Goal: Information Seeking & Learning: Learn about a topic

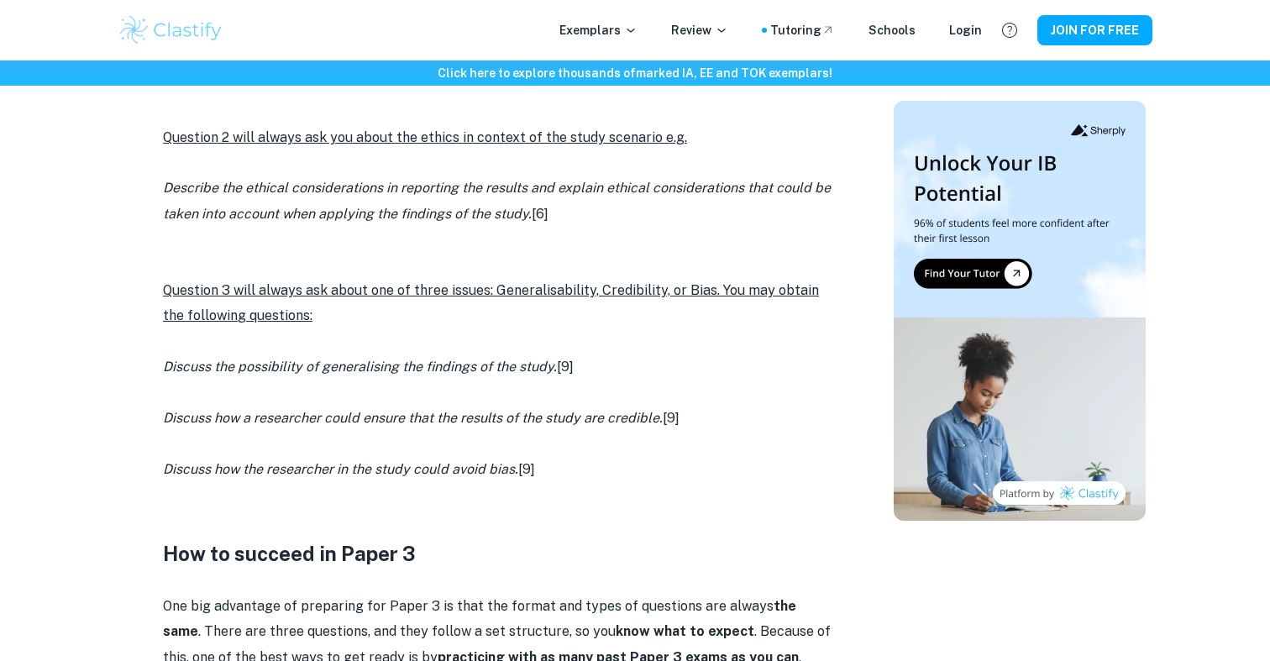
scroll to position [1246, 0]
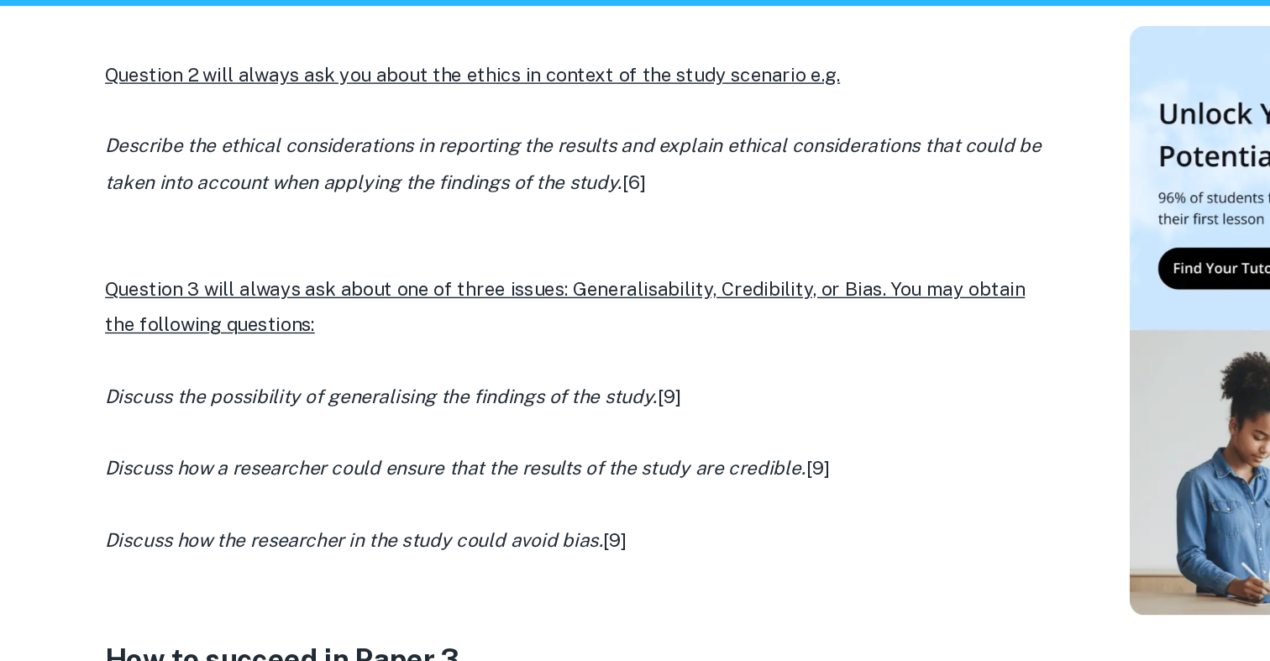
click at [288, 287] on u "Question 3 will always ask about one of three issues: Generalisability, Credibi…" at bounding box center [491, 301] width 656 height 41
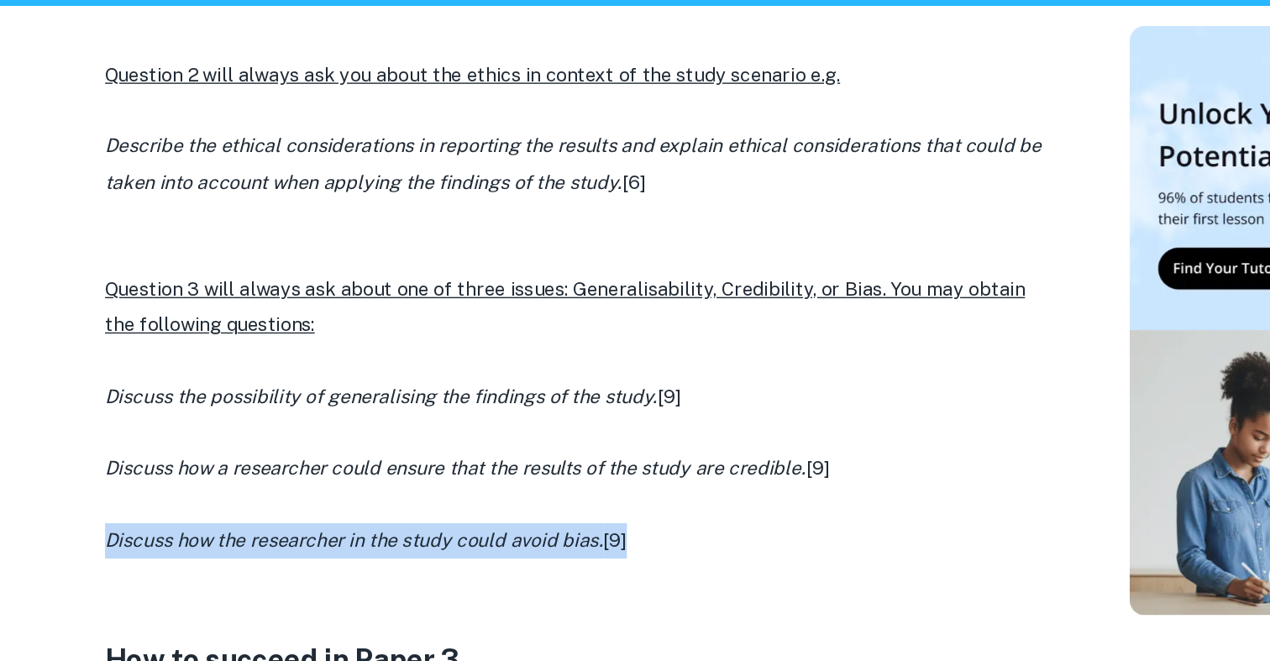
drag, startPoint x: 559, startPoint y: 472, endPoint x: 135, endPoint y: 472, distance: 424.2
click at [135, 472] on div "IB Psychology Paper 3 By [PERSON_NAME] • [DATE] Get feedback on your Psychology…" at bounding box center [498, 36] width 749 height 2264
copy p "Discuss how the researcher in the study could avoid bias. [9]"
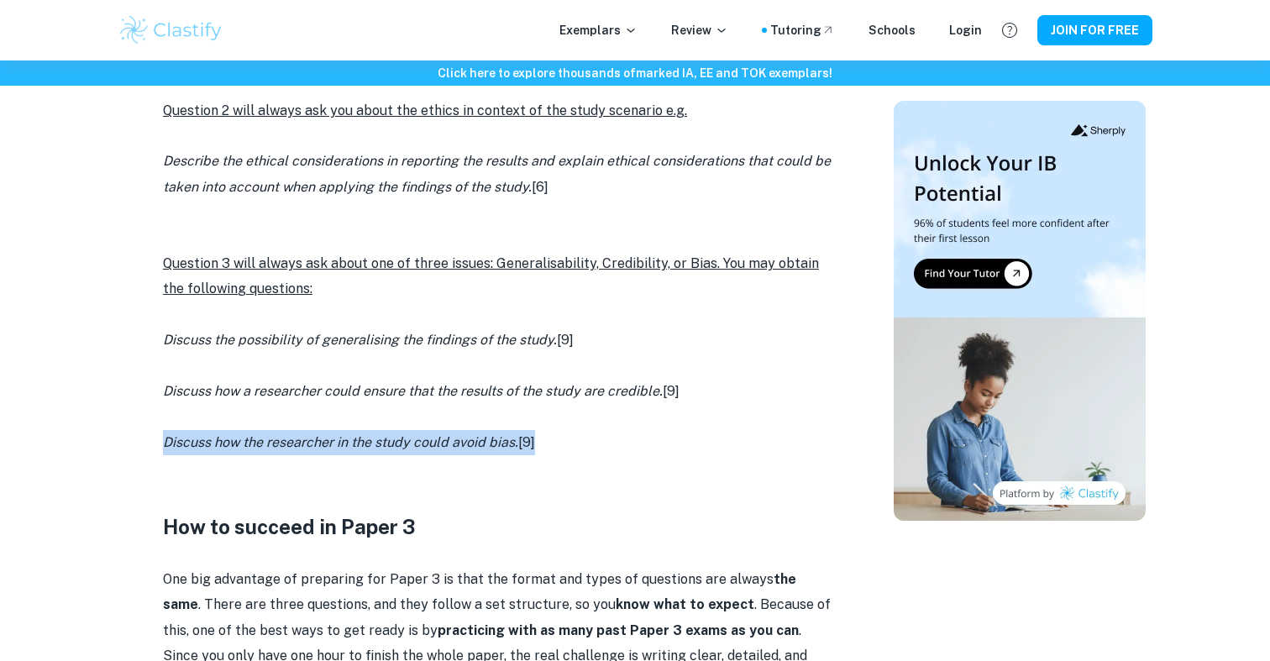
scroll to position [1258, 0]
